Goal: Check status: Check status

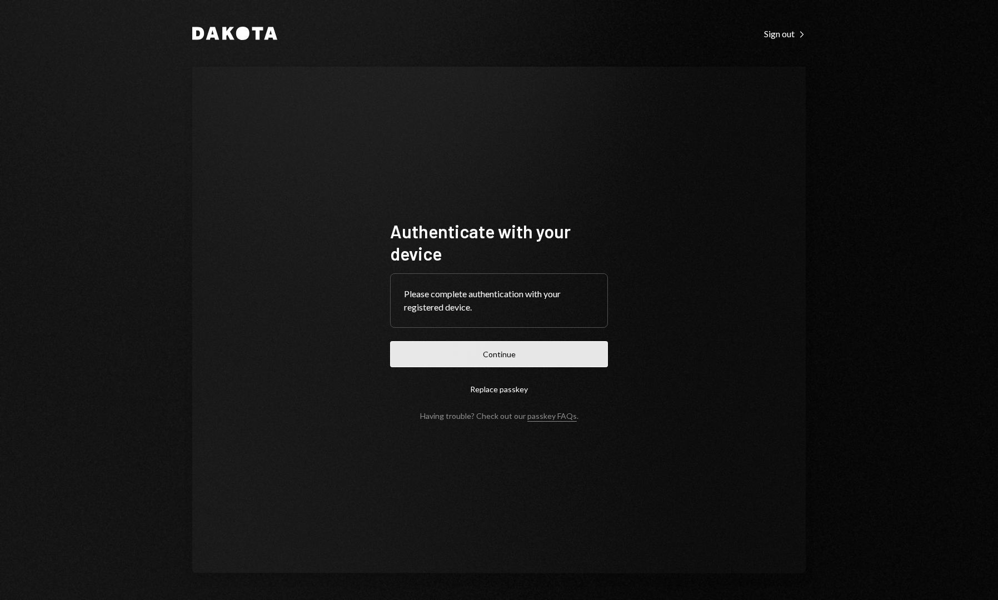
click at [513, 356] on button "Continue" at bounding box center [499, 354] width 218 height 26
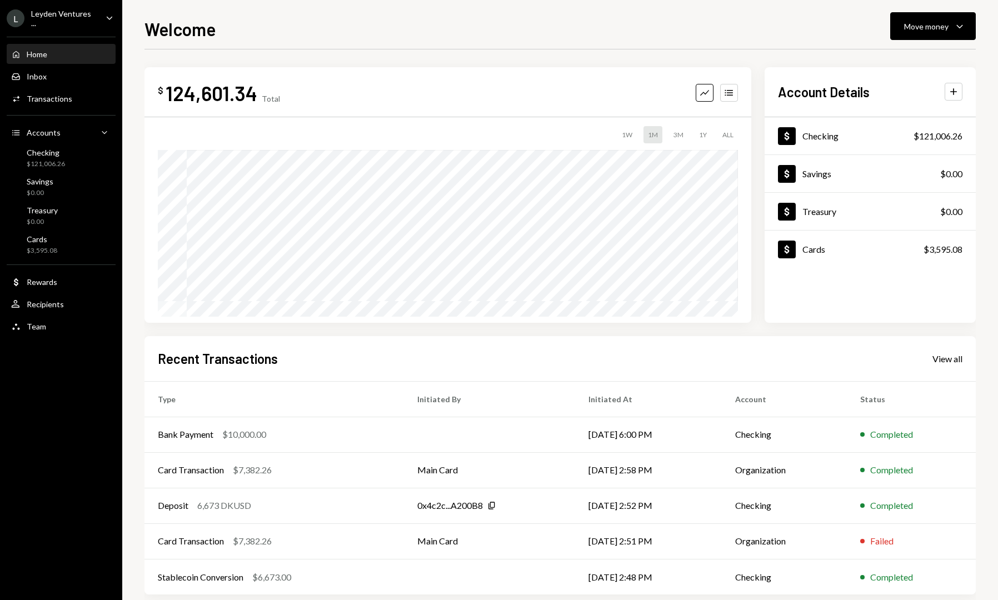
click at [83, 17] on div "Leyden Ventures ..." at bounding box center [64, 18] width 66 height 19
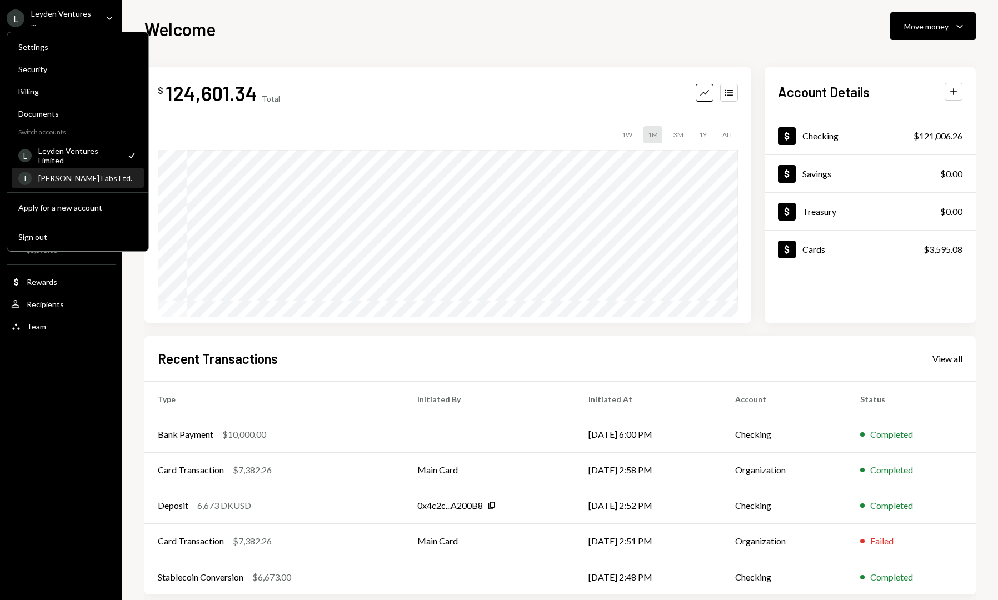
click at [86, 182] on div "T [PERSON_NAME] Labs Ltd." at bounding box center [77, 178] width 119 height 19
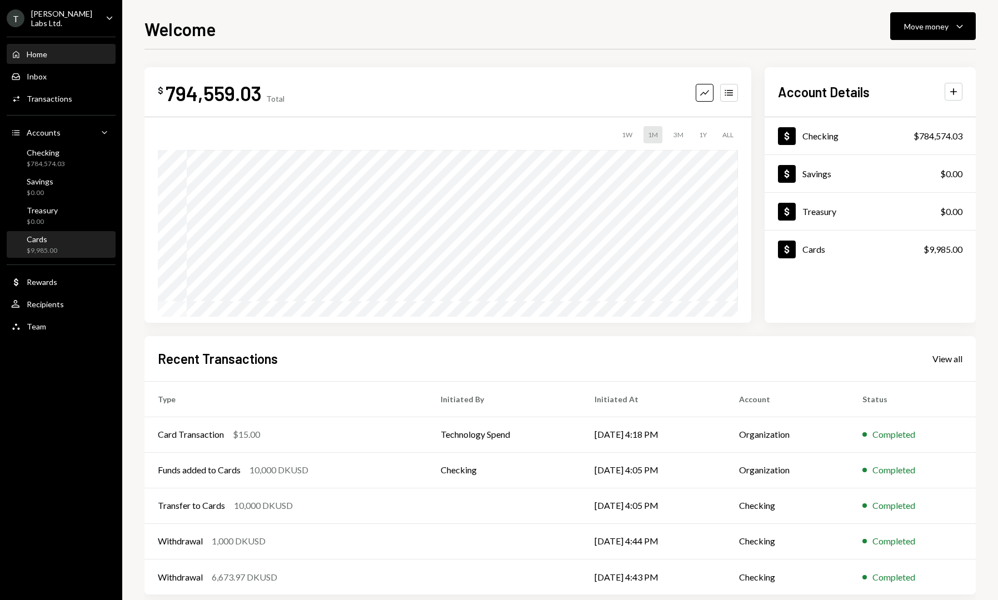
click at [43, 250] on div "$9,985.00" at bounding box center [42, 250] width 31 height 9
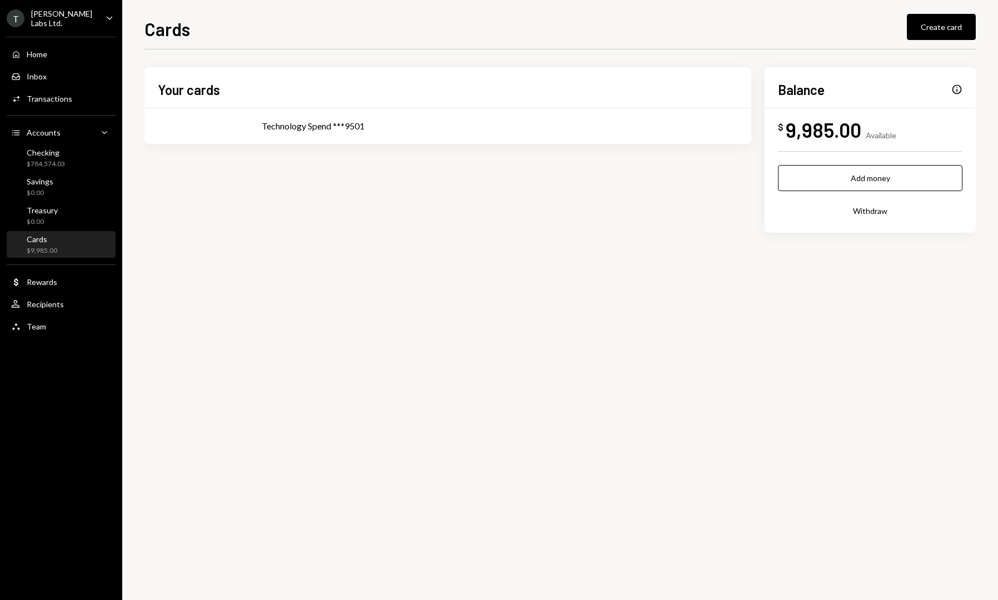
click at [903, 129] on div "$ 9,985.00 Available" at bounding box center [870, 129] width 184 height 25
click at [453, 114] on td "Technology Spend ***9501" at bounding box center [499, 126] width 503 height 36
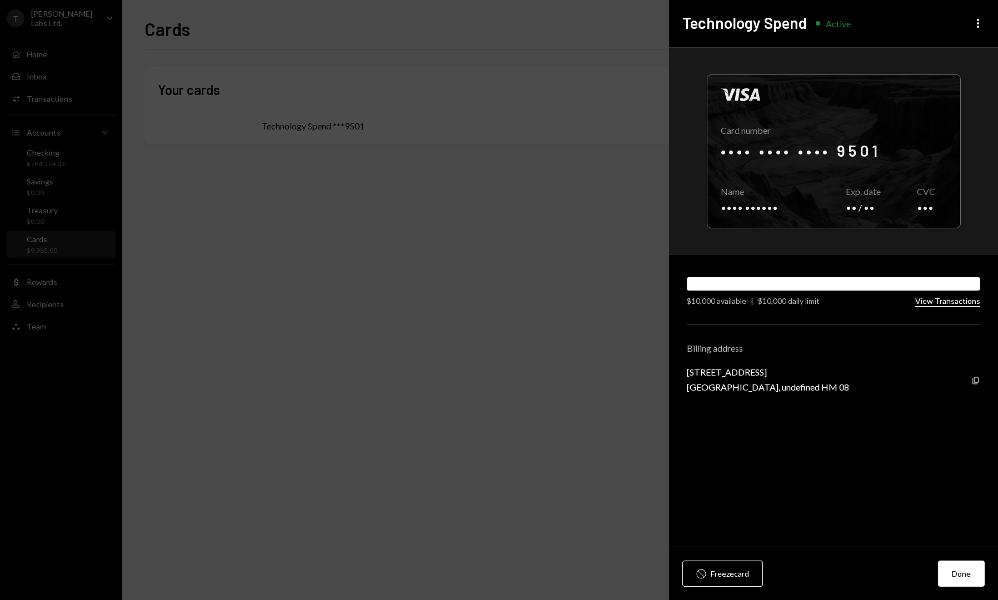
click at [951, 303] on button "View Transactions" at bounding box center [947, 301] width 65 height 11
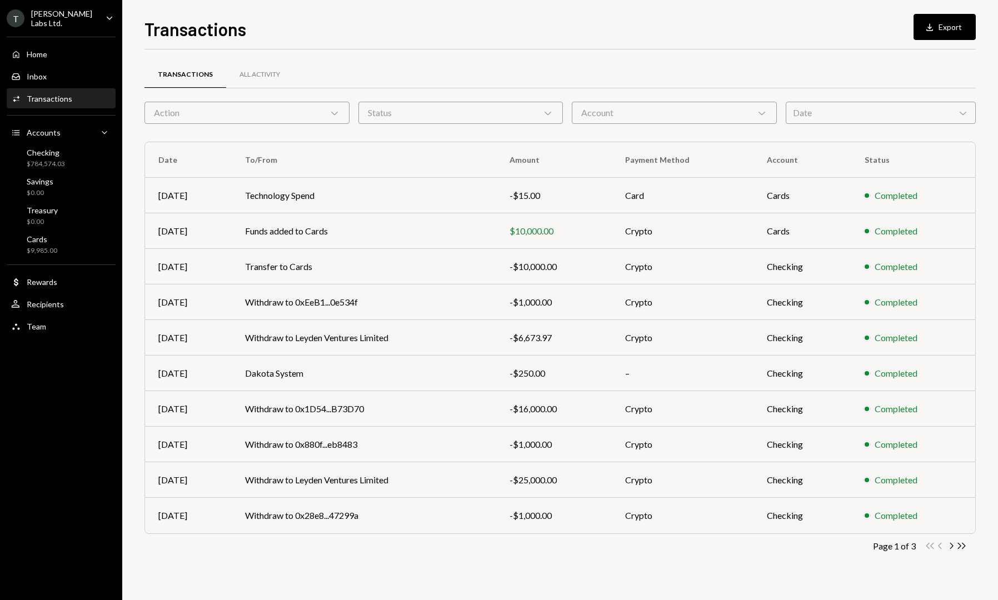
click at [605, 111] on div "Account Chevron Down" at bounding box center [674, 113] width 205 height 22
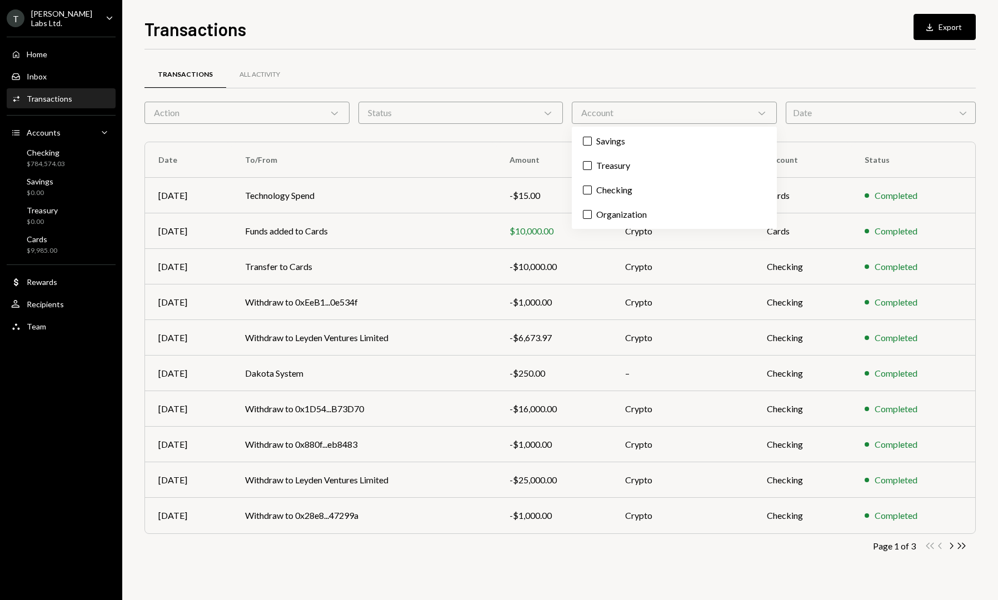
click at [605, 111] on div "Account Chevron Down" at bounding box center [674, 113] width 205 height 22
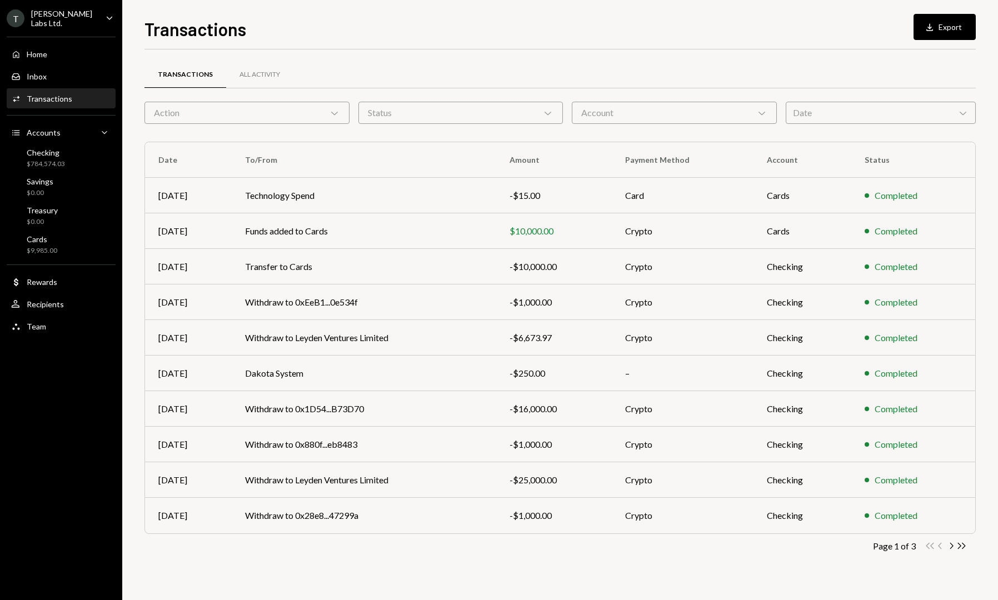
click at [297, 113] on div "Action Chevron Down" at bounding box center [246, 113] width 205 height 22
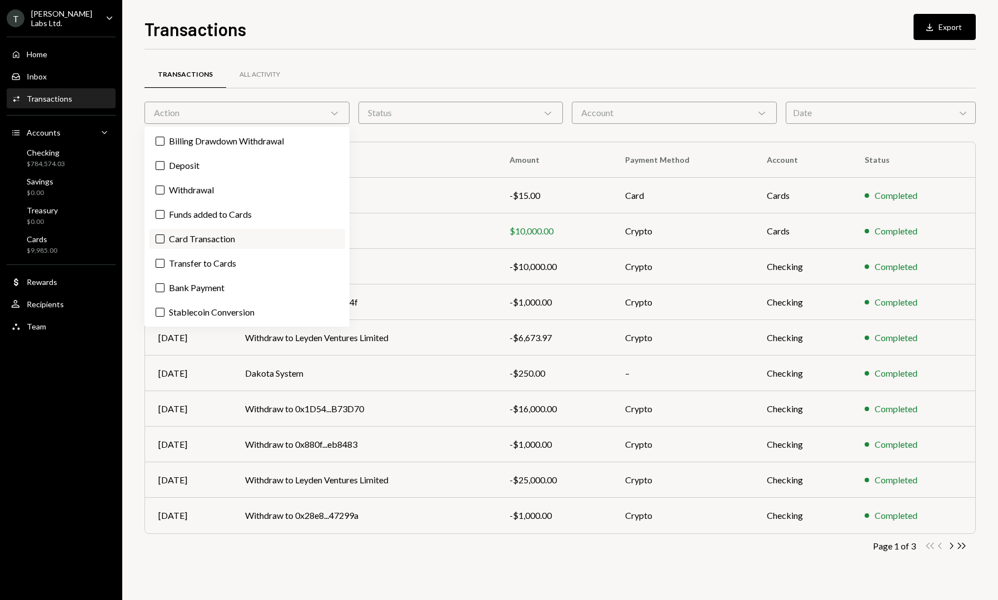
click at [189, 234] on label "Card Transaction" at bounding box center [247, 239] width 196 height 20
click at [164, 234] on button "Card Transaction" at bounding box center [160, 238] width 9 height 9
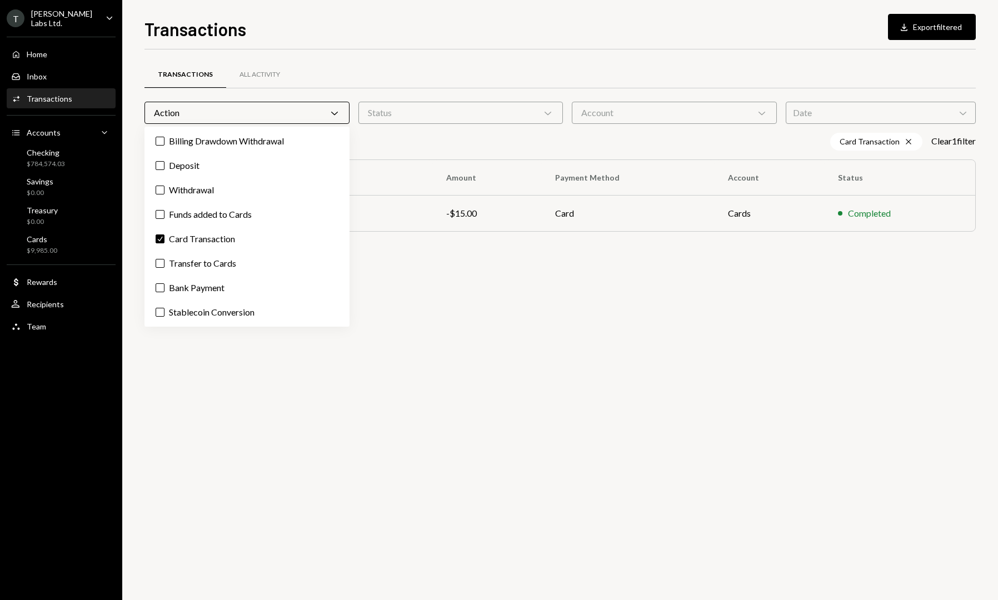
click at [399, 74] on div "Transactions All Activity" at bounding box center [559, 75] width 831 height 28
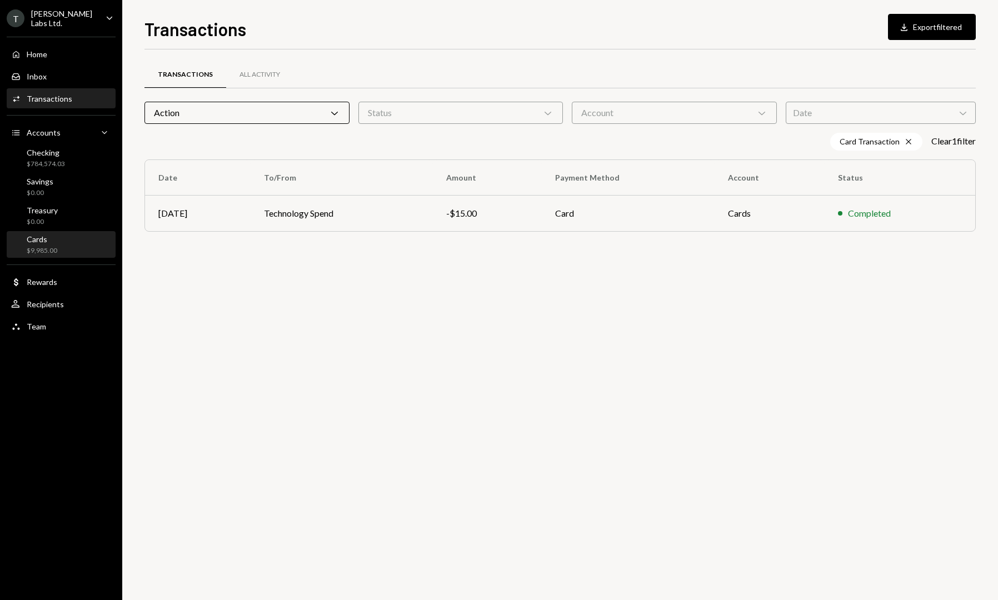
click at [45, 246] on div "$9,985.00" at bounding box center [42, 250] width 31 height 9
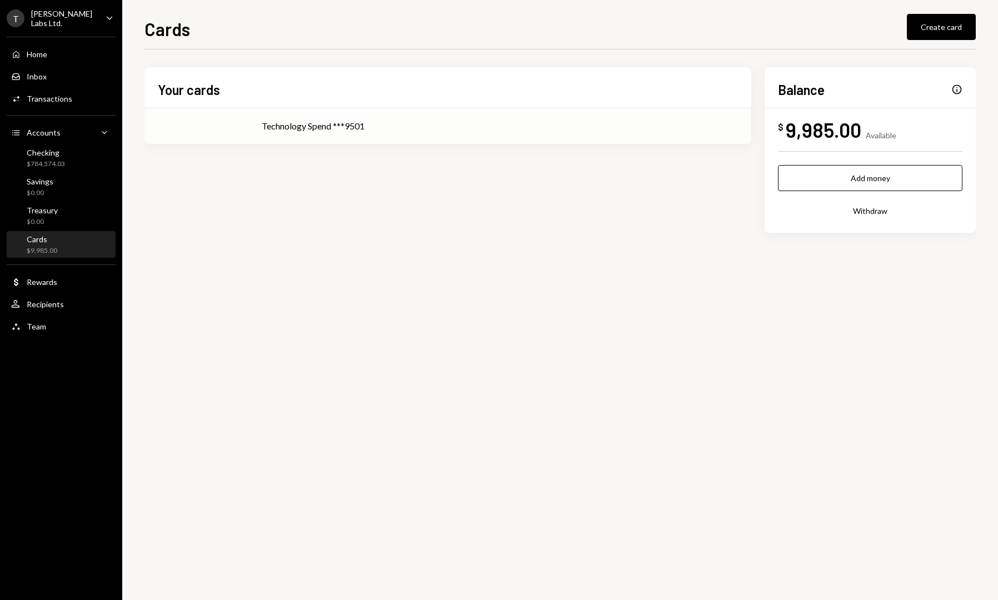
click at [456, 138] on td "Technology Spend ***9501" at bounding box center [499, 126] width 503 height 36
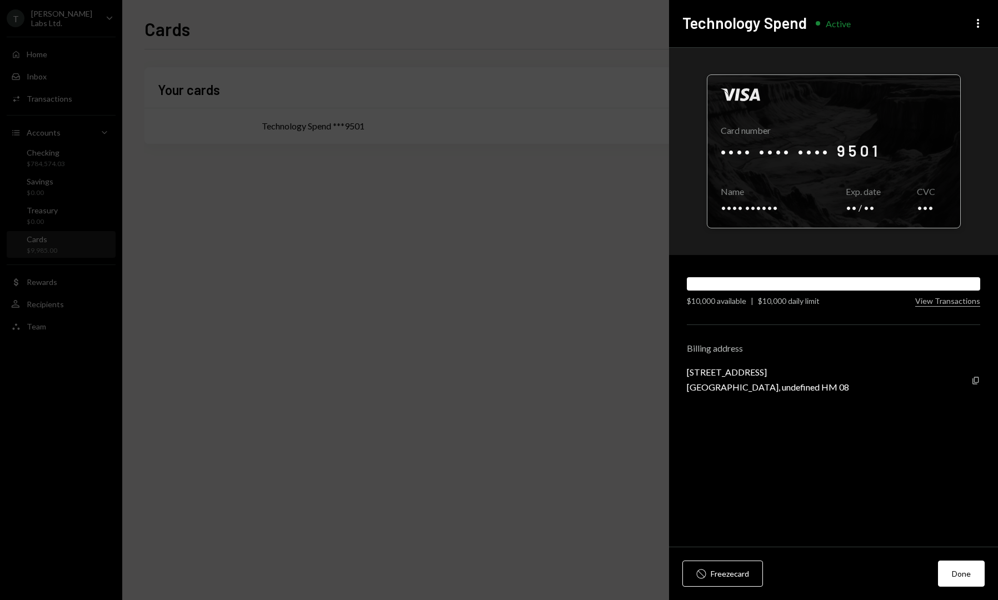
click at [871, 152] on div at bounding box center [833, 151] width 253 height 153
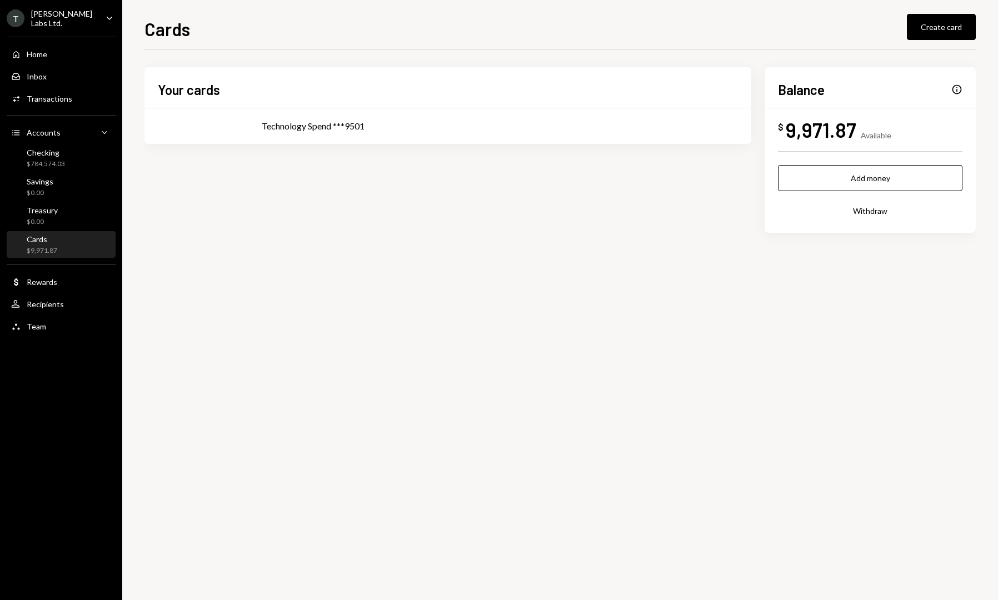
click at [43, 246] on div "$9,971.87" at bounding box center [42, 250] width 31 height 9
click at [50, 159] on div "$784,574.03" at bounding box center [46, 163] width 38 height 9
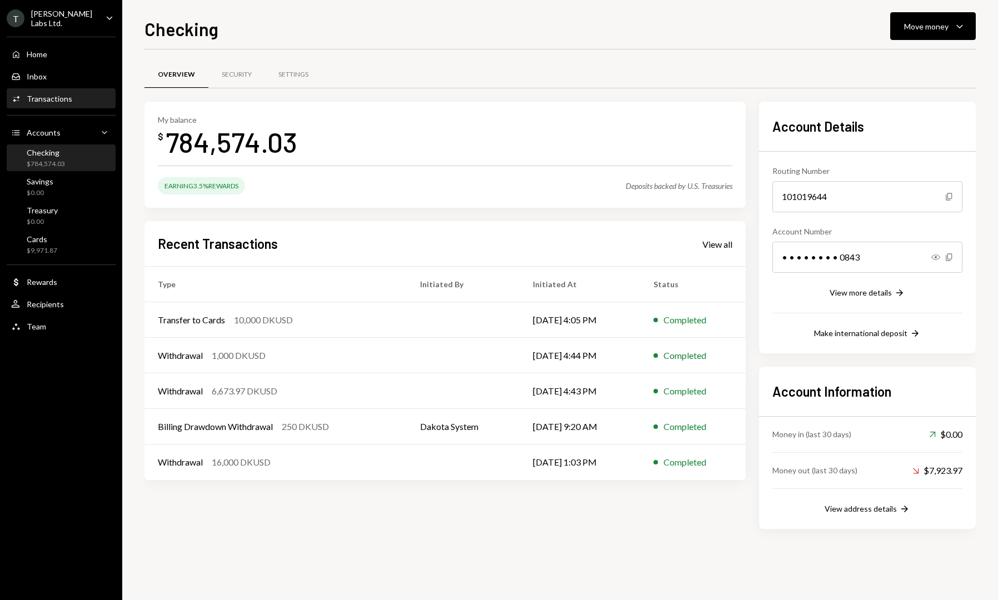
click at [49, 106] on div "Activities Transactions" at bounding box center [61, 98] width 100 height 19
click at [56, 101] on div "Transactions" at bounding box center [50, 98] width 46 height 9
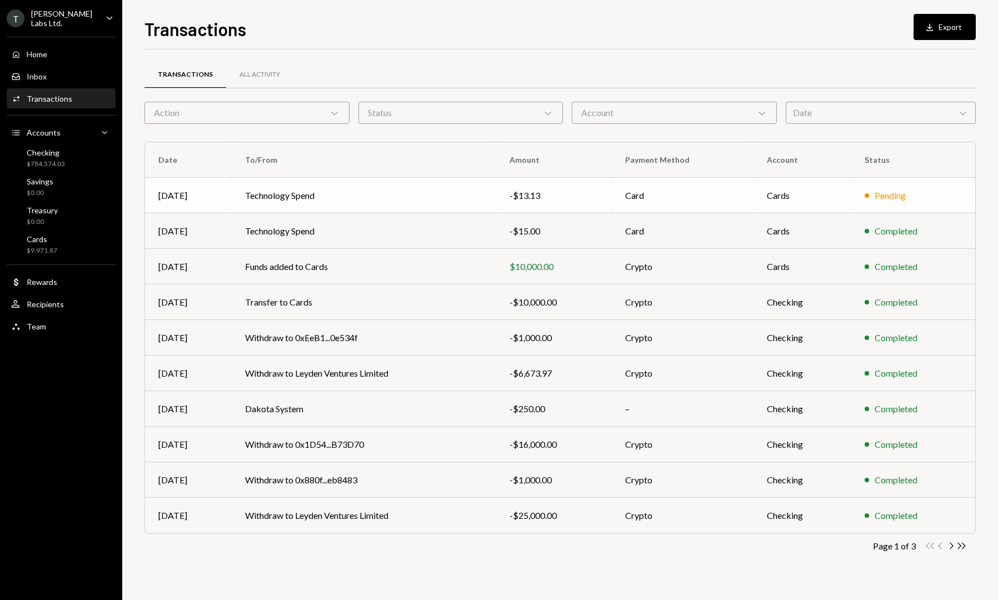
click at [371, 191] on td "Technology Spend" at bounding box center [364, 196] width 265 height 36
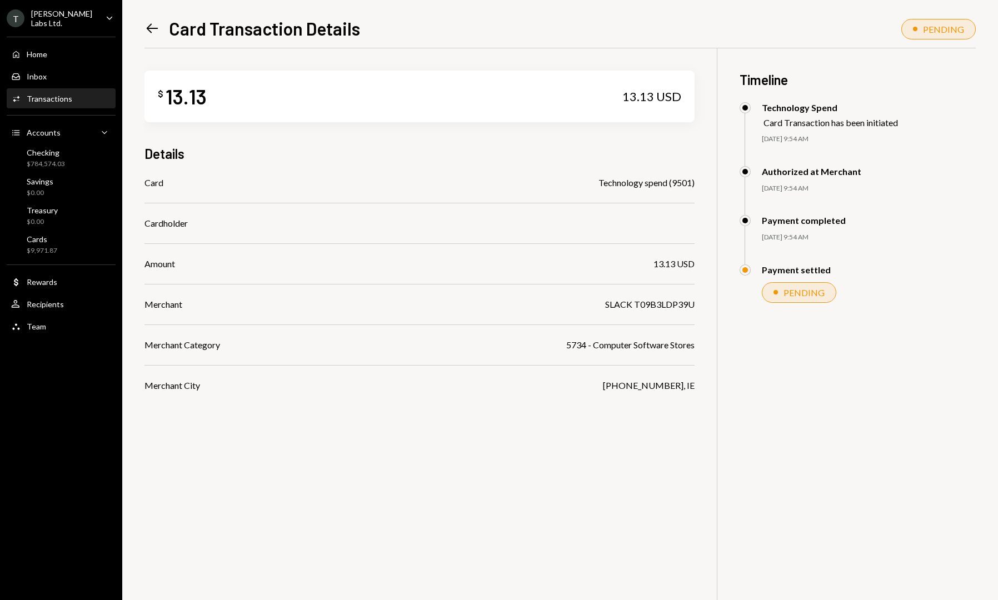
click at [55, 101] on div "Transactions" at bounding box center [50, 98] width 46 height 9
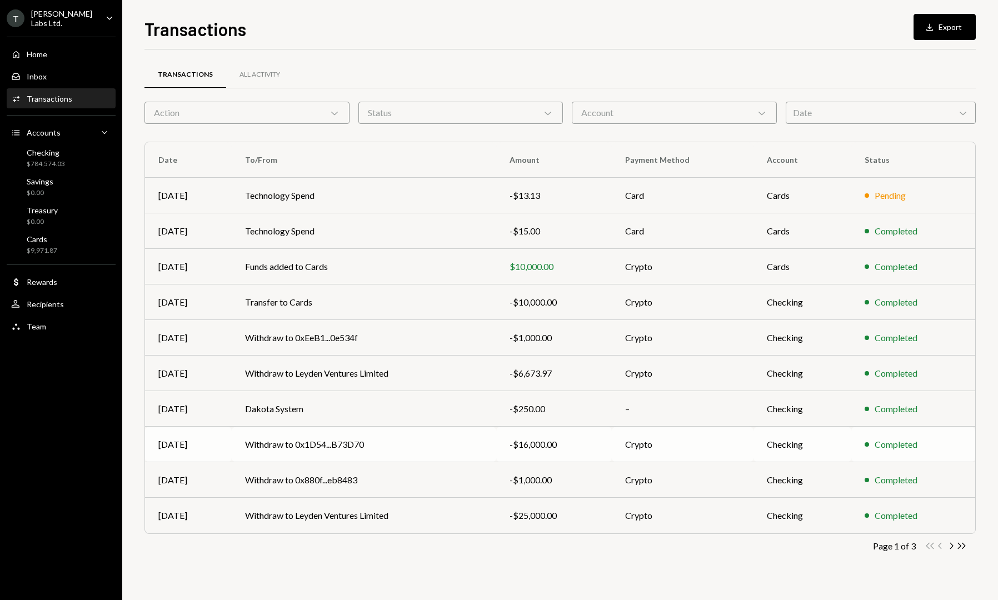
click at [369, 442] on td "Withdraw to 0x1D54...B73D70" at bounding box center [364, 445] width 265 height 36
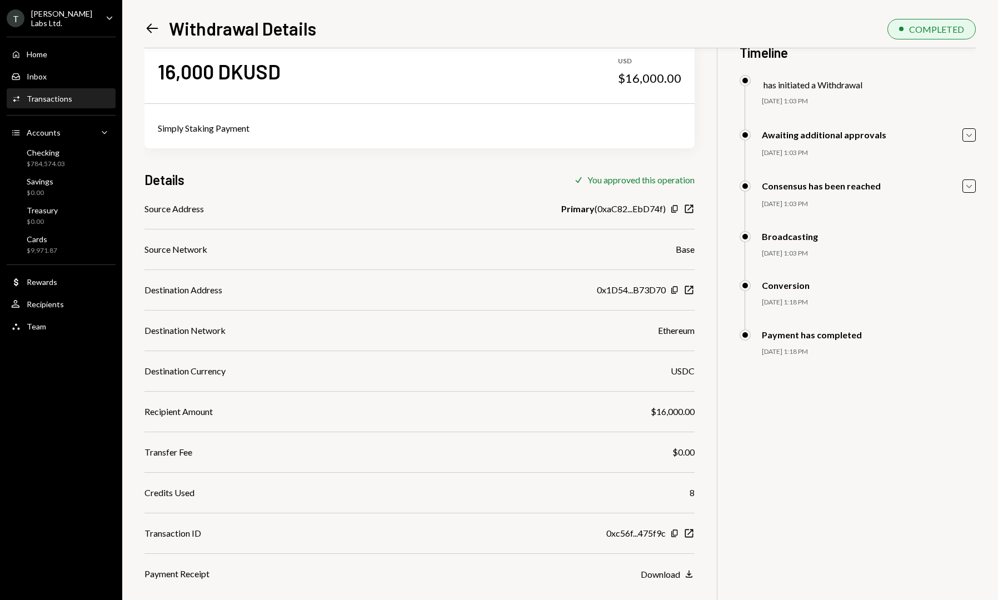
scroll to position [9, 0]
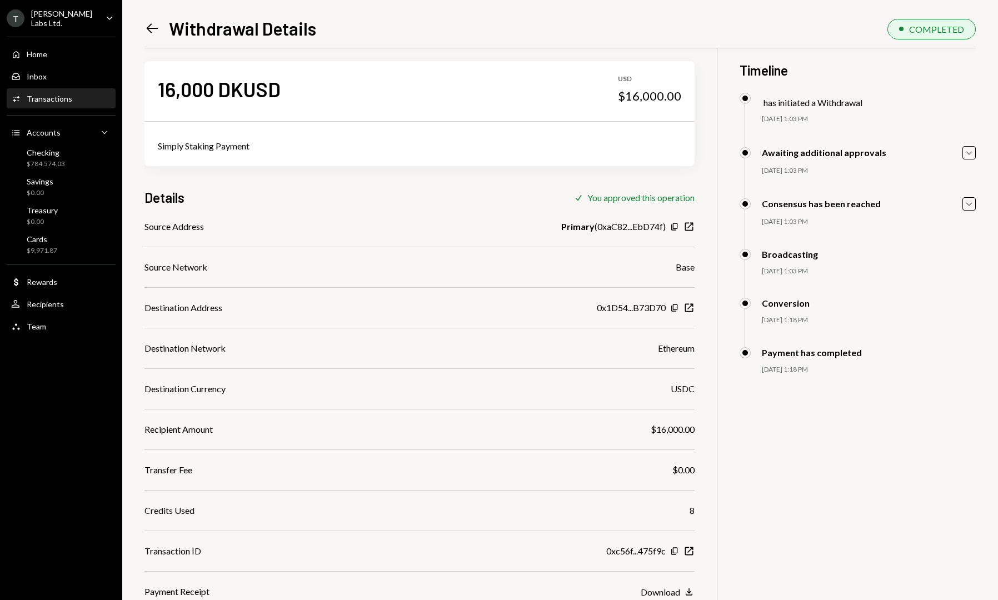
click at [287, 152] on div "Simply Staking Payment" at bounding box center [419, 145] width 523 height 13
click at [285, 146] on div "Simply Staking Payment" at bounding box center [419, 145] width 523 height 13
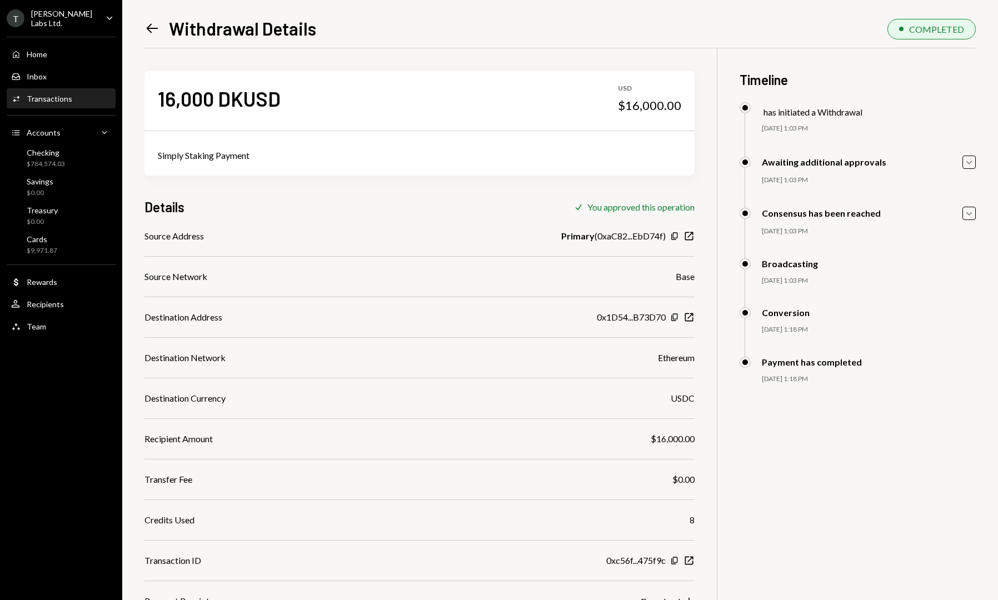
click at [330, 160] on div "Simply Staking Payment" at bounding box center [419, 155] width 523 height 13
click at [58, 94] on div "Transactions" at bounding box center [50, 98] width 46 height 9
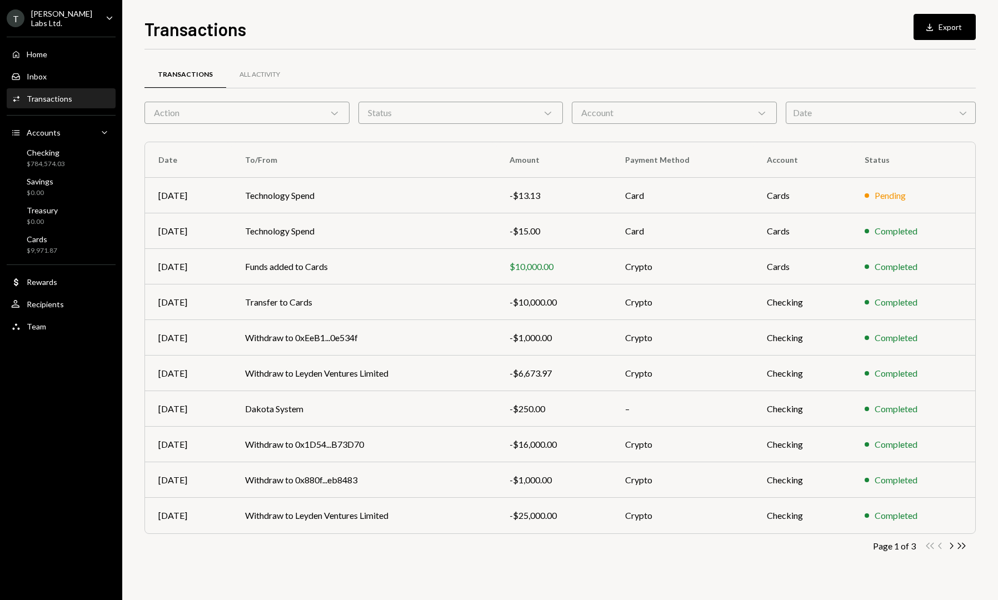
click at [96, 28] on ul "T TARA Labs Ltd. Caret Down Home Home Inbox Inbox Activities Transactions Accou…" at bounding box center [61, 169] width 122 height 338
click at [96, 23] on div "T TARA Labs Ltd. Caret Down" at bounding box center [61, 18] width 122 height 19
